Goal: Navigation & Orientation: Find specific page/section

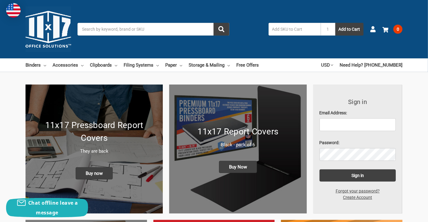
type input "[PERSON_NAME][EMAIL_ADDRESS][PERSON_NAME][DOMAIN_NAME]"
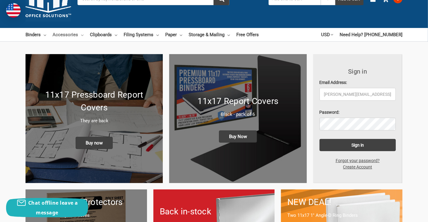
click at [70, 35] on link "Accessories" at bounding box center [68, 34] width 31 height 13
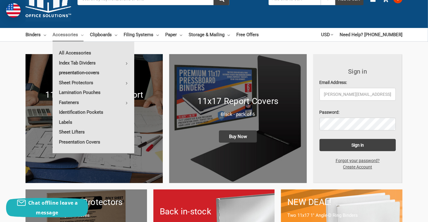
click at [69, 72] on link "presentation-covers" at bounding box center [94, 73] width 82 height 10
